Goal: Task Accomplishment & Management: Complete application form

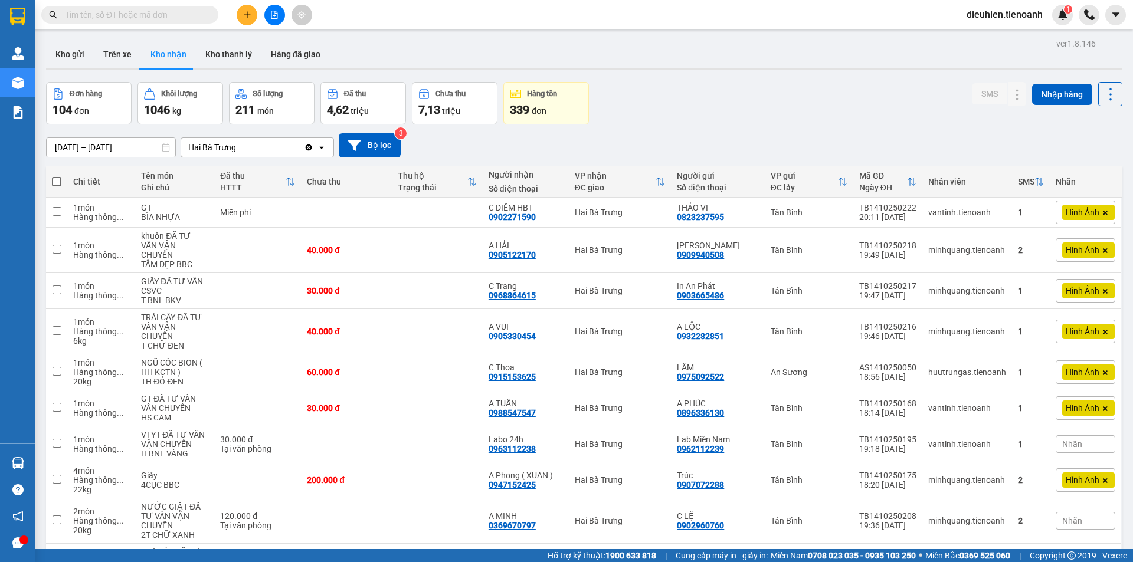
click at [167, 12] on input "text" at bounding box center [134, 14] width 139 height 13
paste input "0394889113"
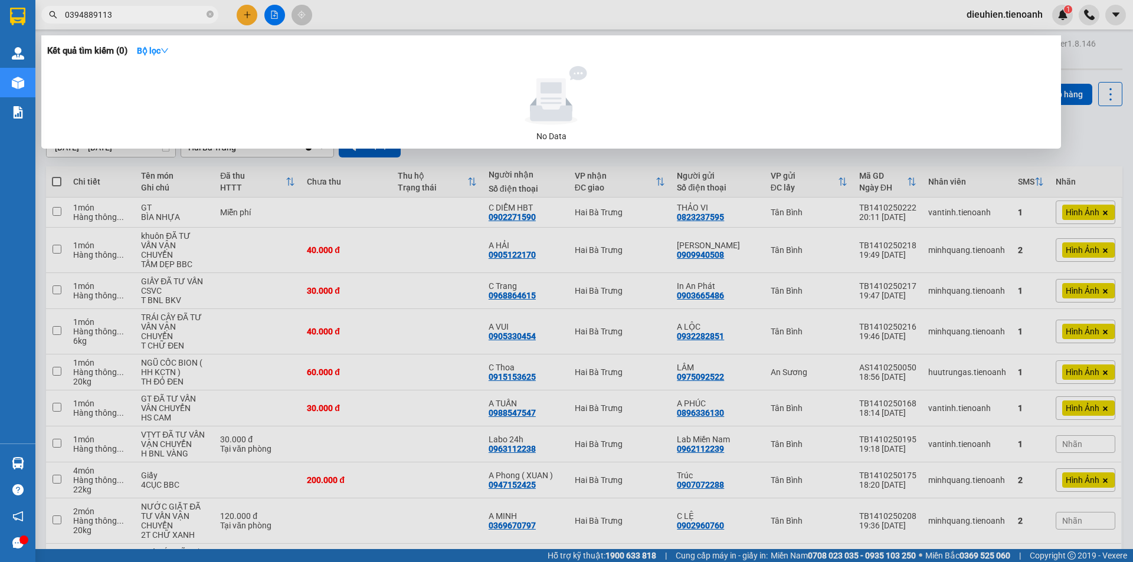
type input "0394889113"
click at [129, 11] on input "0394889113" at bounding box center [134, 14] width 139 height 13
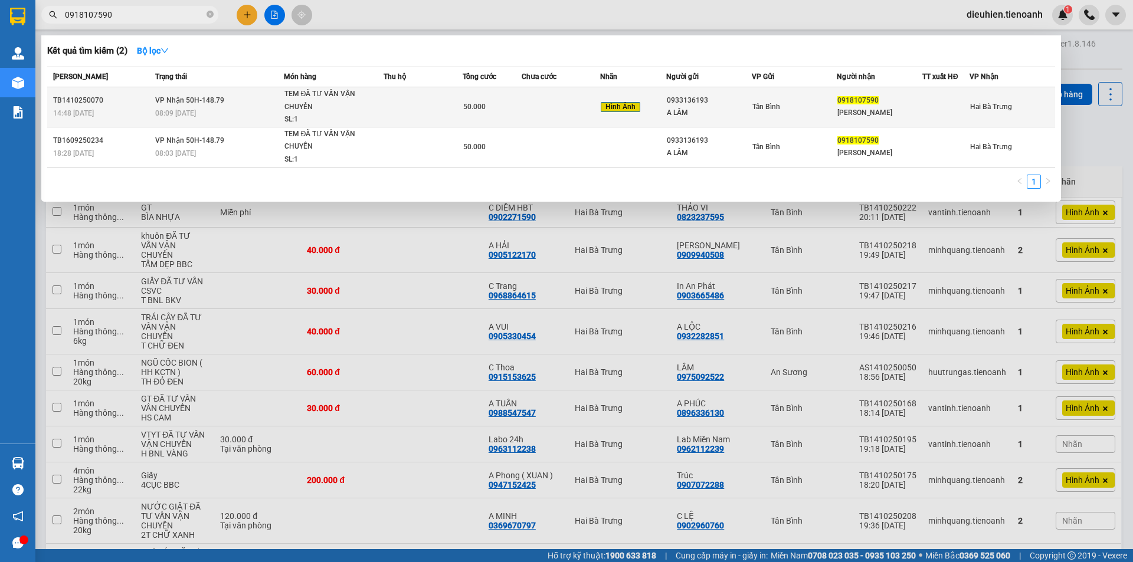
type input "0918107590"
click at [520, 98] on td "50.000" at bounding box center [492, 107] width 59 height 40
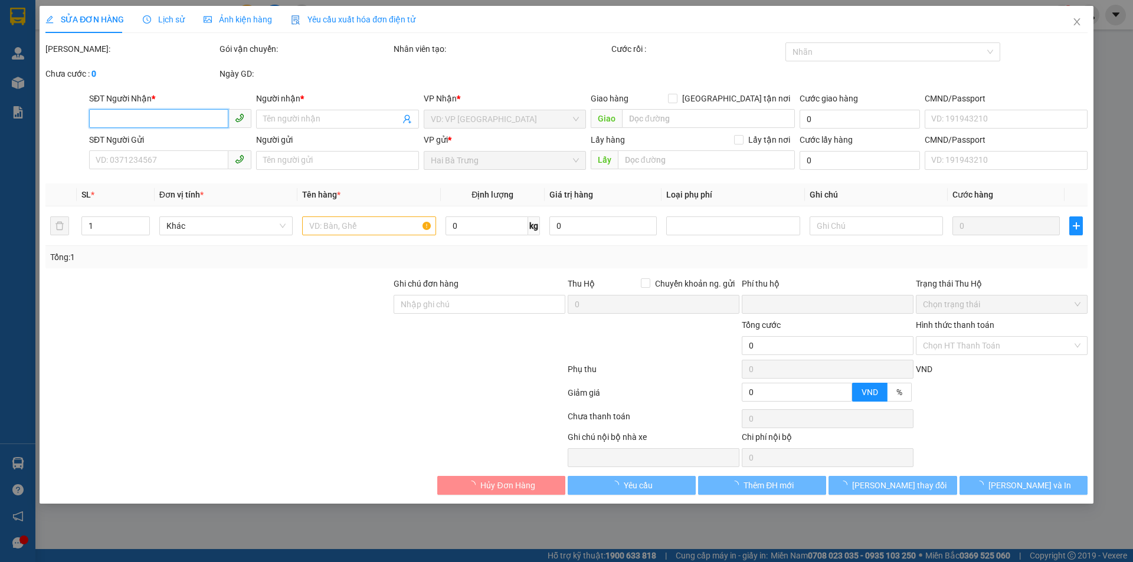
type input "0918107590"
type input "[PERSON_NAME]"
type input "0933136193"
type input "A LÂM"
type input "0"
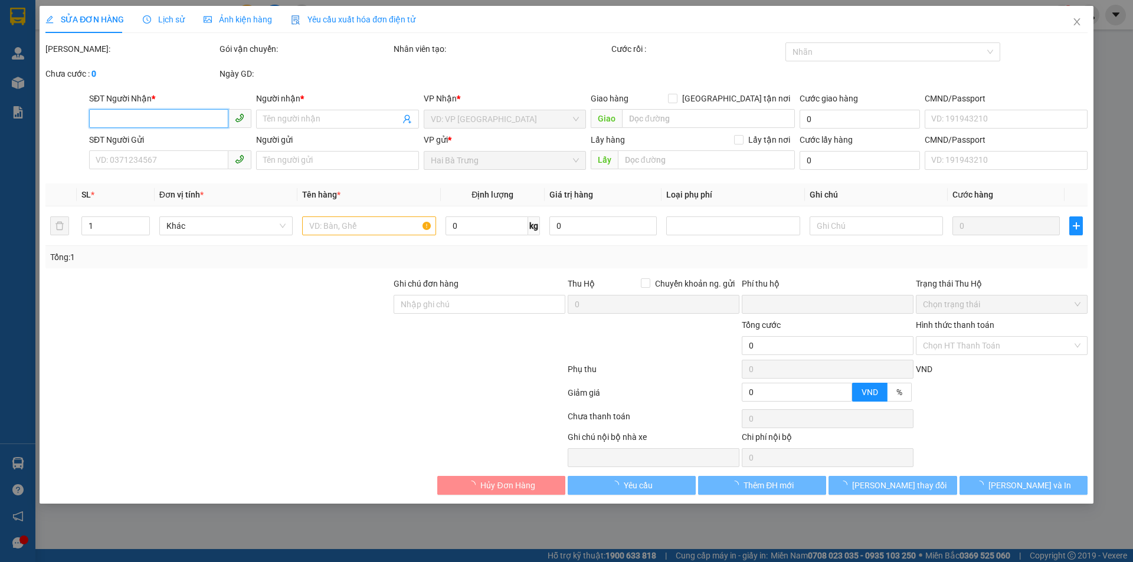
type input "50.000"
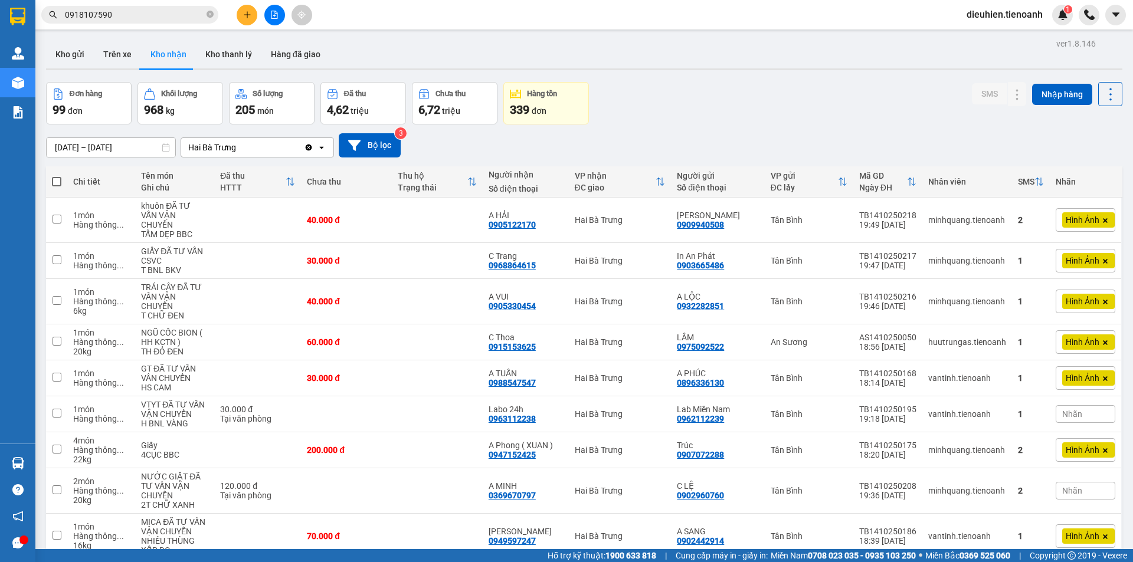
click at [143, 22] on span "0918107590" at bounding box center [129, 15] width 177 height 18
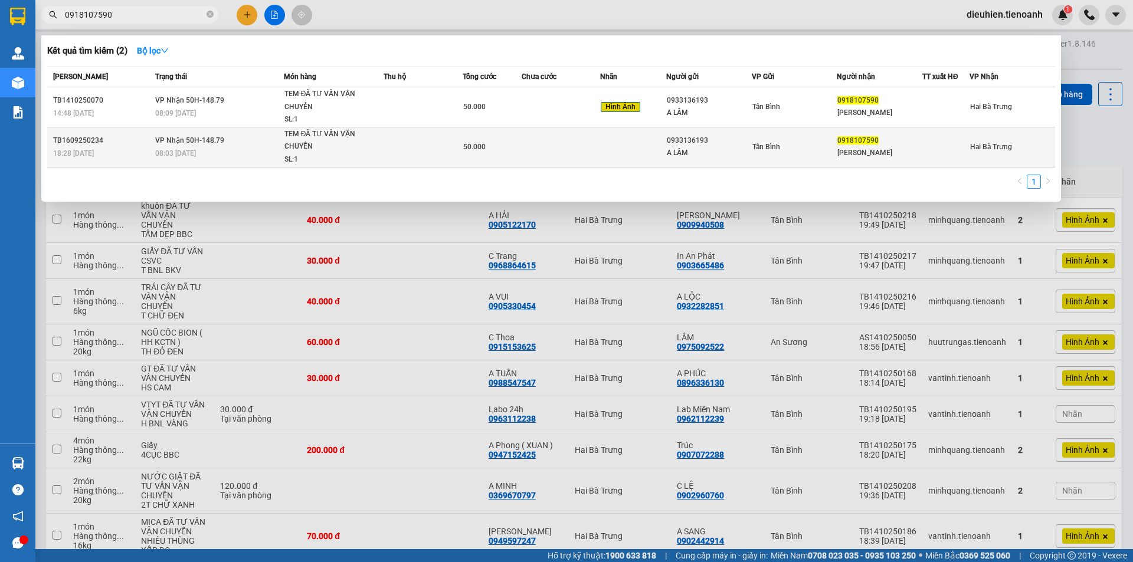
click at [616, 153] on td at bounding box center [632, 147] width 65 height 40
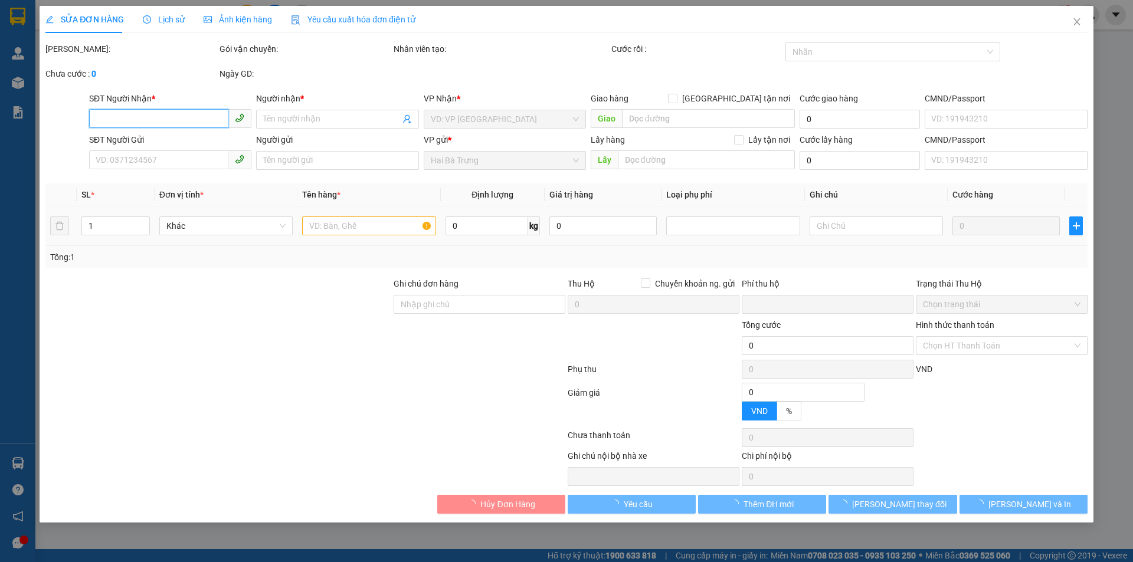
type input "0918107590"
type input "[PERSON_NAME]"
type input "0933136193"
type input "A LÂM"
type input "0"
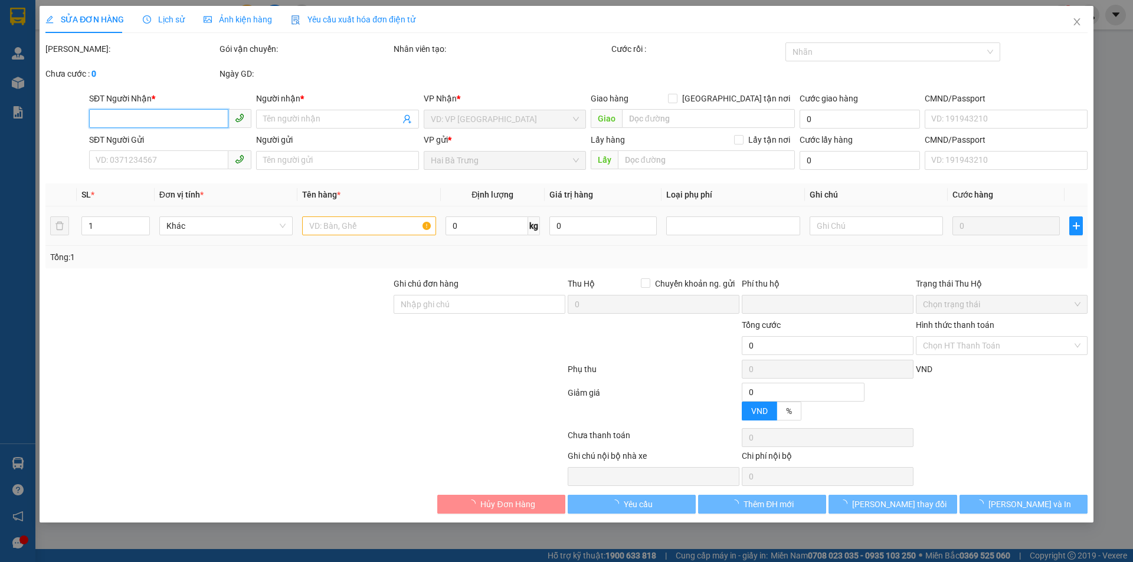
type input "50.000"
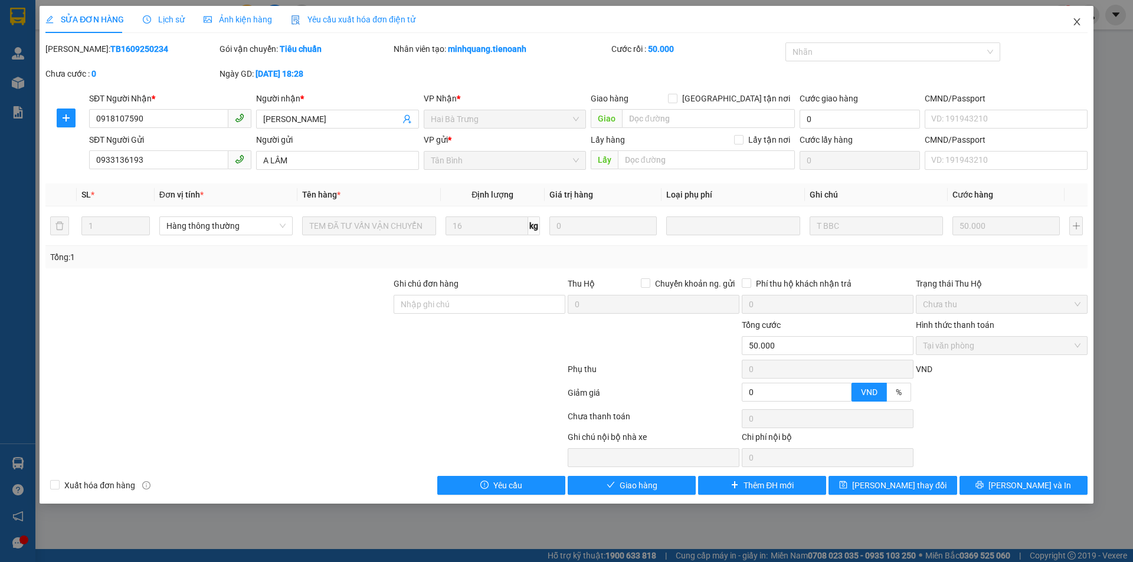
click at [1078, 22] on icon "close" at bounding box center [1076, 21] width 9 height 9
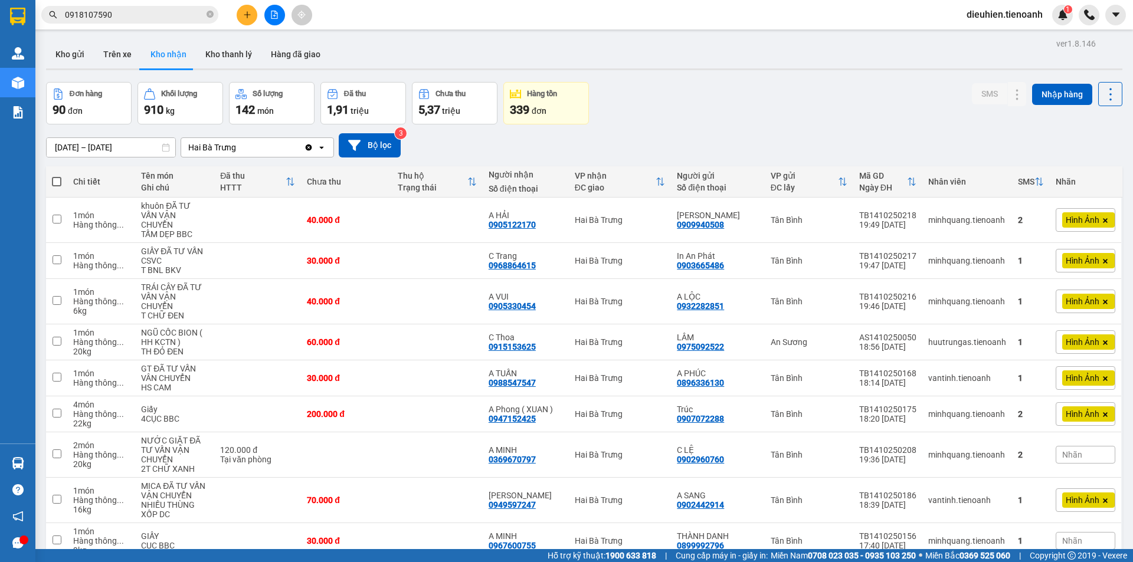
click at [165, 11] on input "0918107590" at bounding box center [134, 14] width 139 height 13
